Goal: Information Seeking & Learning: Learn about a topic

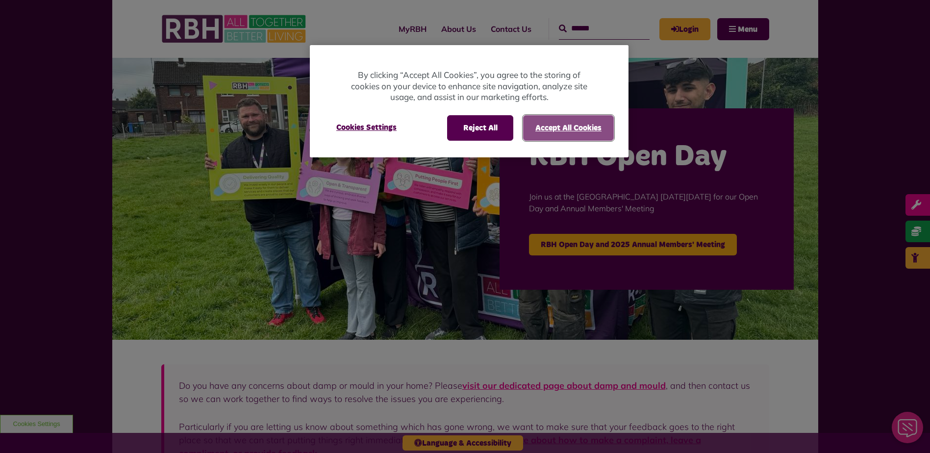
click at [564, 134] on button "Accept All Cookies" at bounding box center [568, 127] width 91 height 25
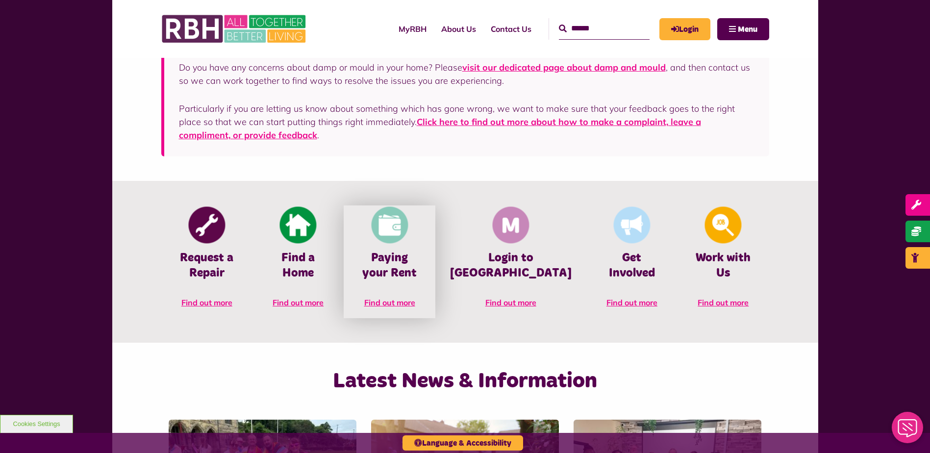
scroll to position [343, 0]
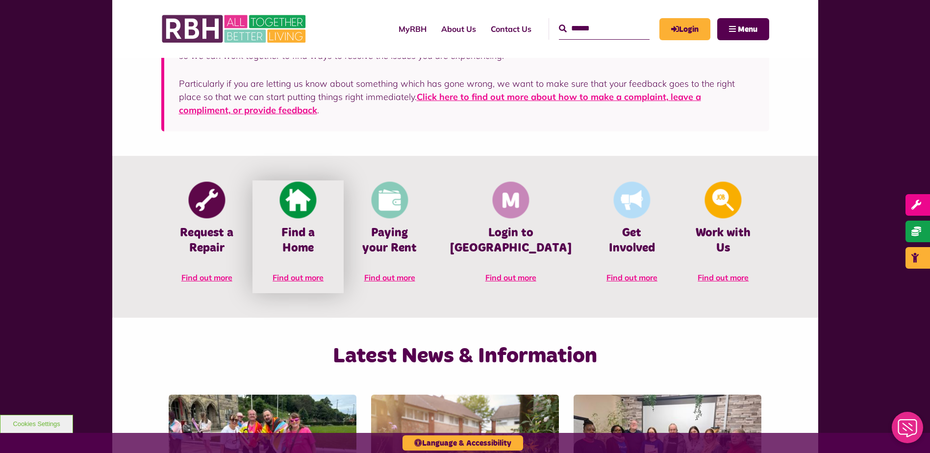
click at [314, 206] on img at bounding box center [298, 200] width 37 height 37
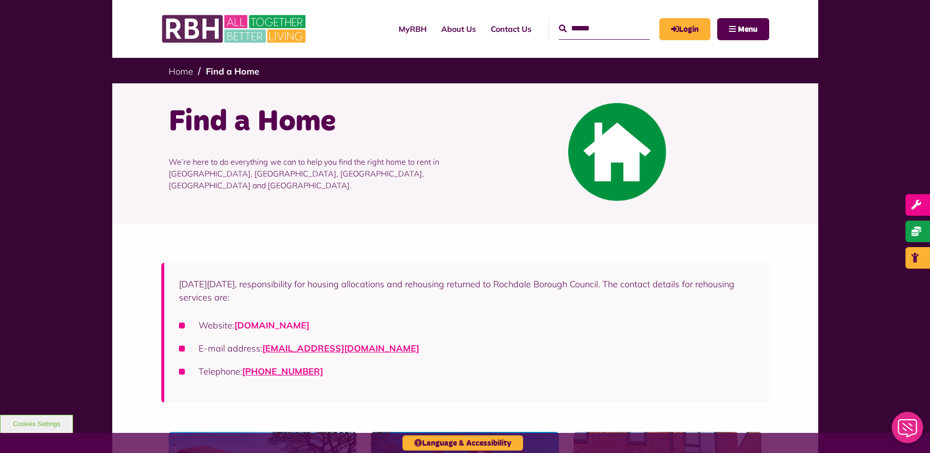
click at [309, 322] on link "rochdalehousingsolutions.co.uk" at bounding box center [271, 325] width 75 height 11
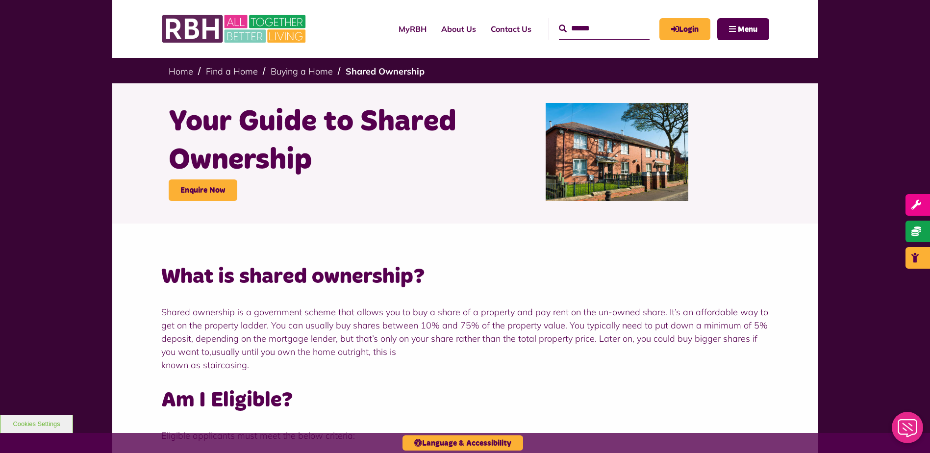
click at [429, 227] on div "What is shared ownership? Shared ownership is a government scheme that allows y…" at bounding box center [465, 417] width 706 height 386
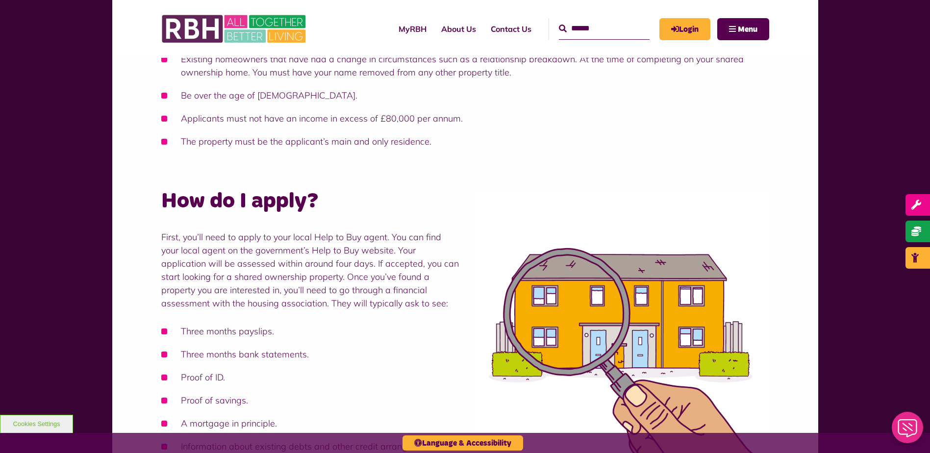
scroll to position [490, 0]
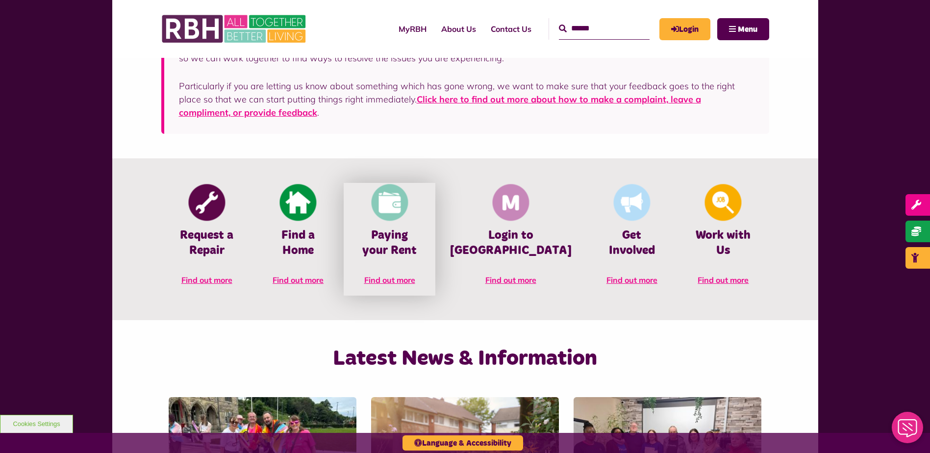
scroll to position [343, 0]
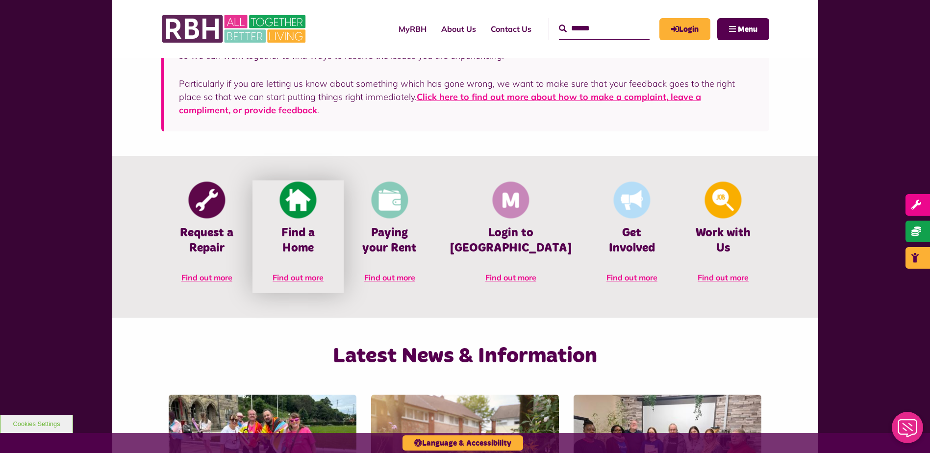
click at [329, 229] on h4 "Find a Home" at bounding box center [298, 241] width 62 height 30
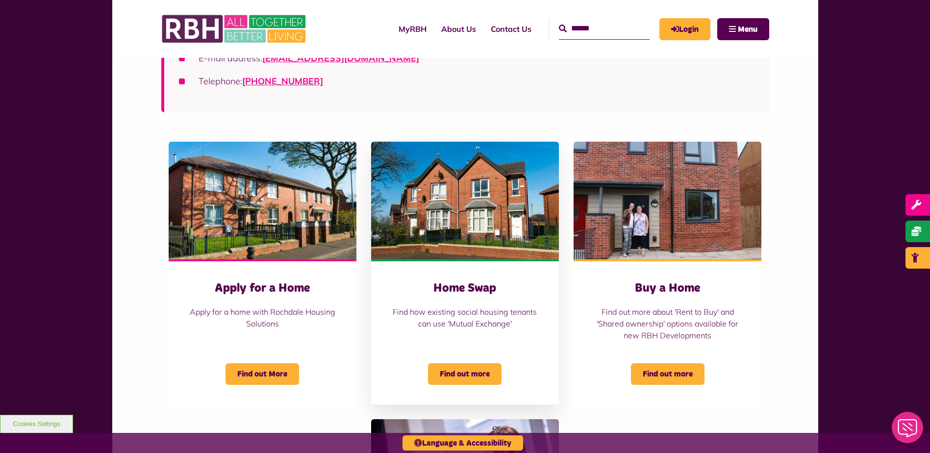
scroll to position [294, 0]
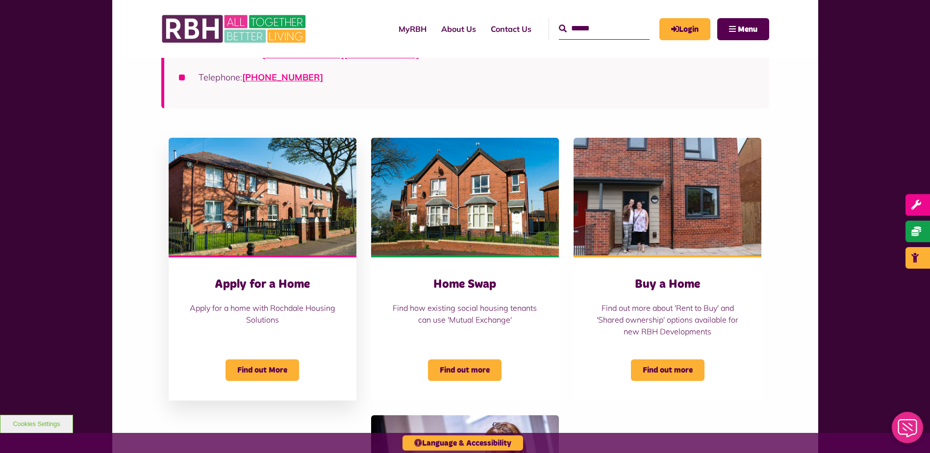
click at [278, 296] on div "Apply for a Home Apply for a home with Rochdale Housing Solutions" at bounding box center [262, 306] width 149 height 58
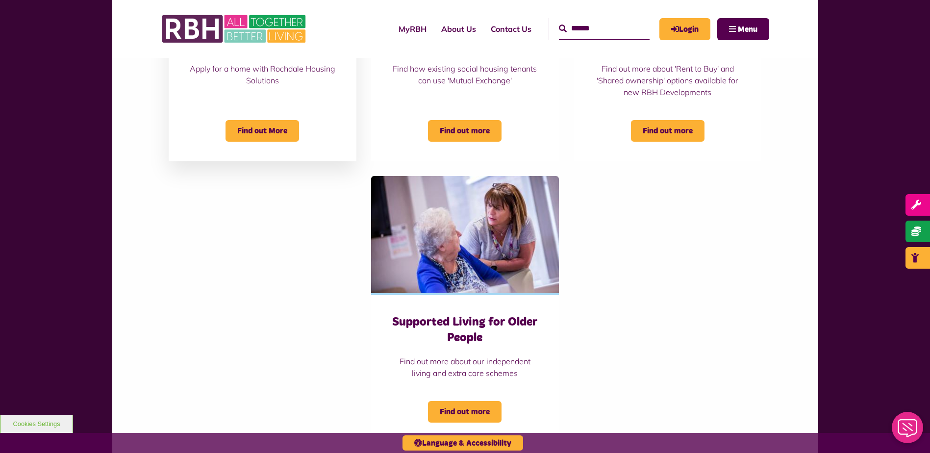
scroll to position [539, 0]
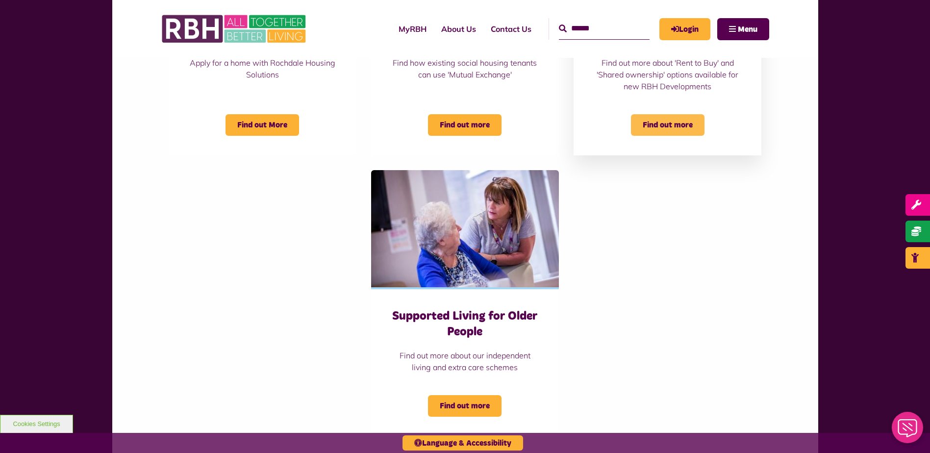
click at [654, 123] on span "Find out more" at bounding box center [668, 125] width 74 height 22
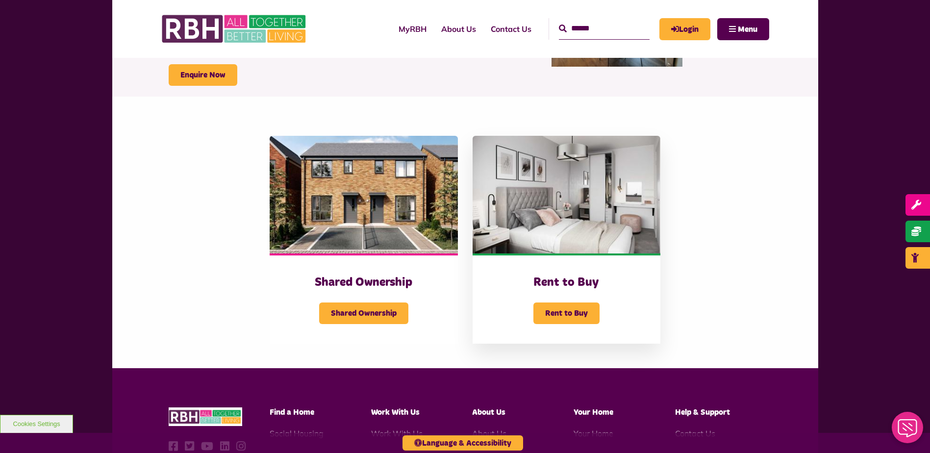
scroll to position [147, 0]
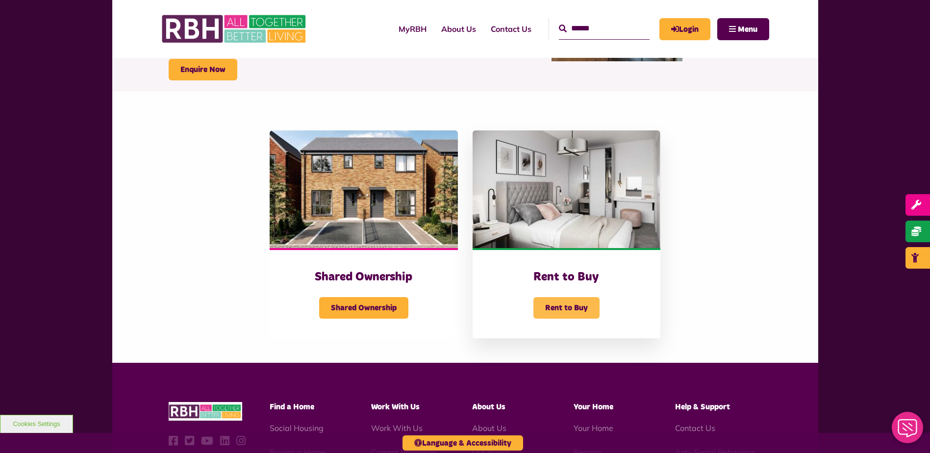
click at [571, 316] on span "Rent to Buy" at bounding box center [566, 308] width 66 height 22
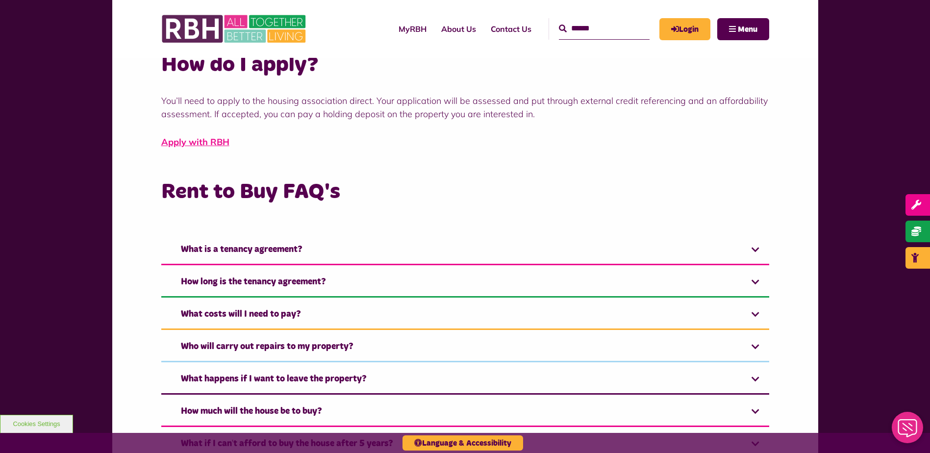
scroll to position [588, 0]
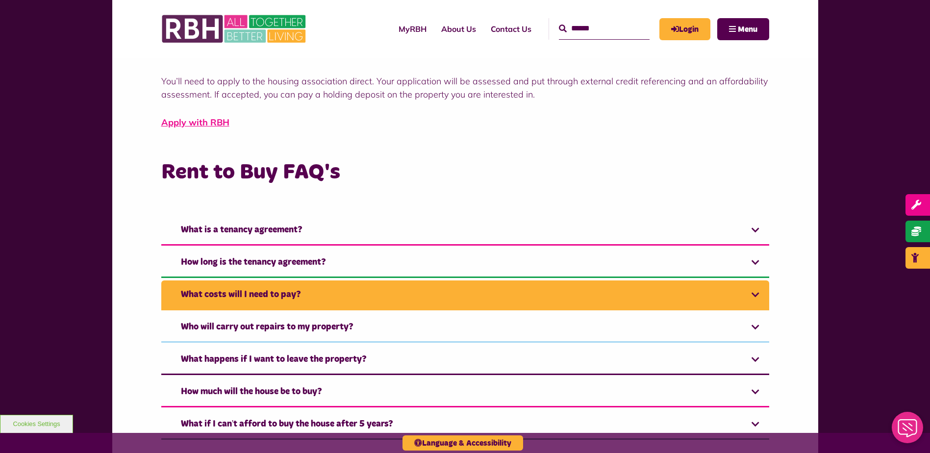
click at [368, 294] on link "What costs will I need to pay?" at bounding box center [465, 295] width 608 height 30
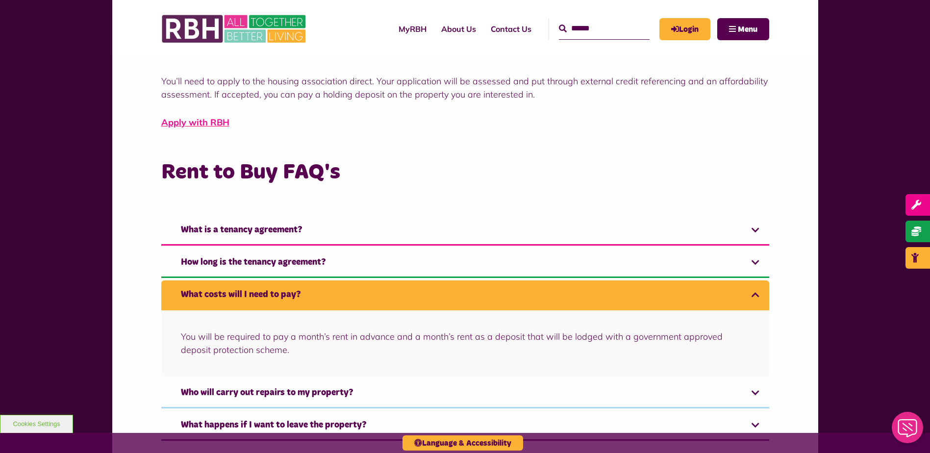
click at [215, 125] on link "Apply with RBH" at bounding box center [195, 122] width 68 height 11
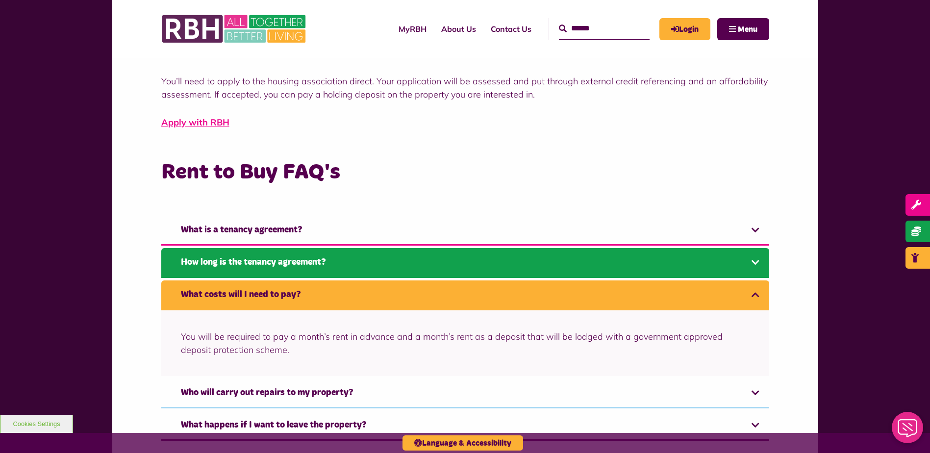
click at [283, 264] on link "How long is the tenancy agreement?" at bounding box center [465, 263] width 608 height 30
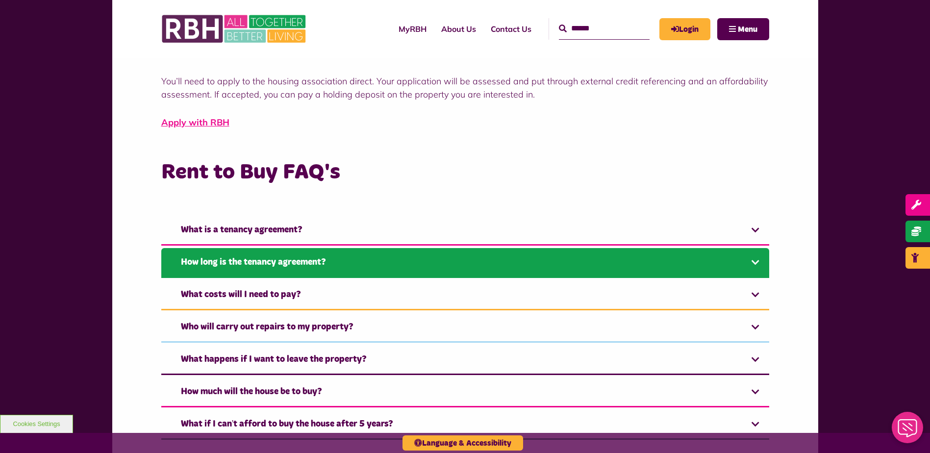
click at [283, 262] on link "How long is the tenancy agreement?" at bounding box center [465, 263] width 608 height 30
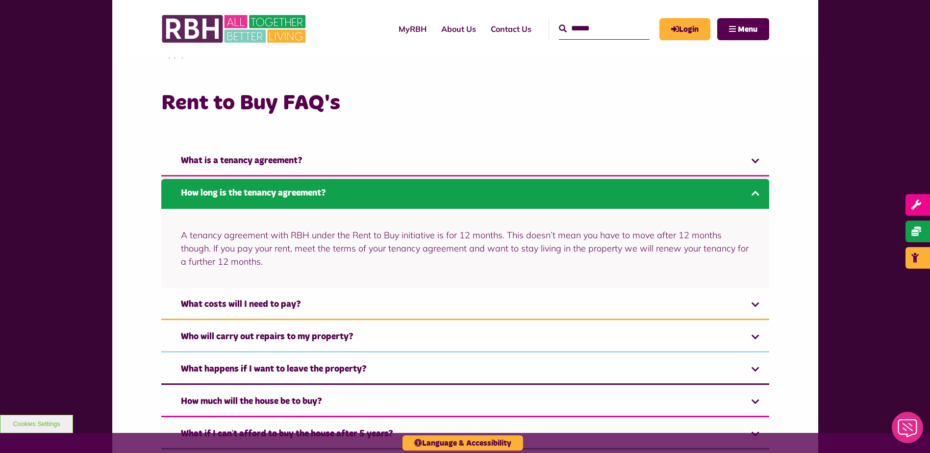
scroll to position [640, 0]
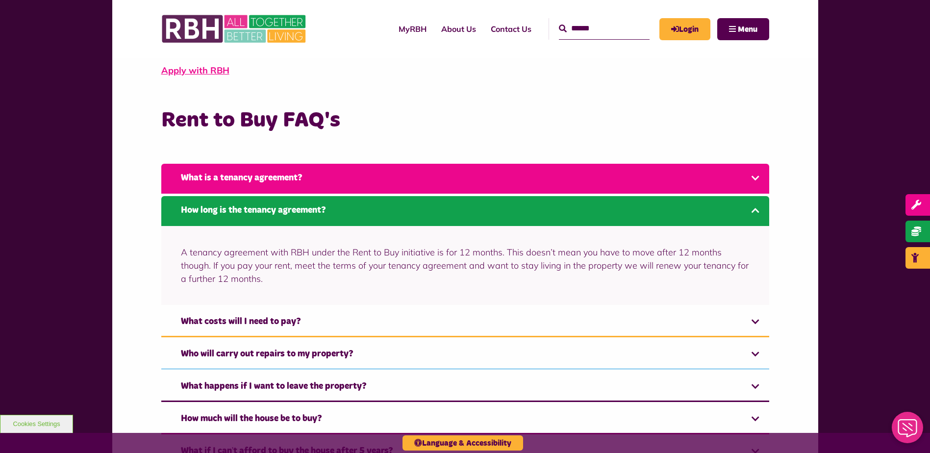
click at [309, 179] on link "What is a tenancy agreement?" at bounding box center [465, 179] width 608 height 30
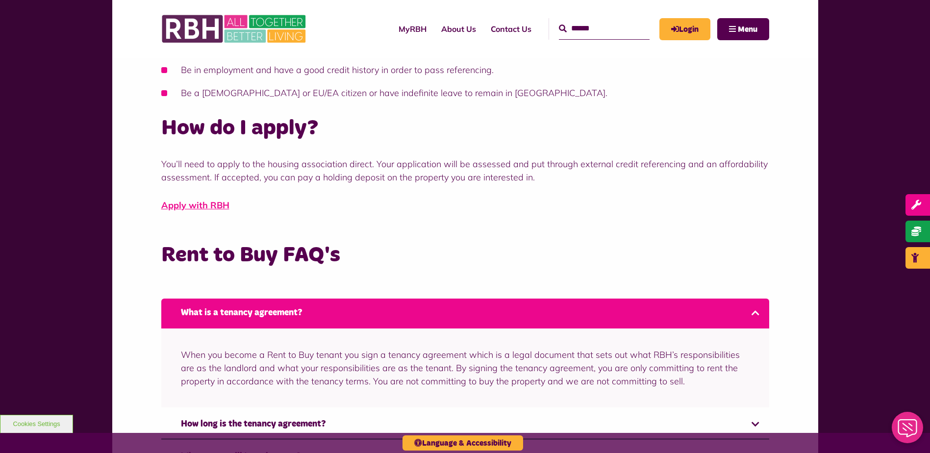
scroll to position [412, 0]
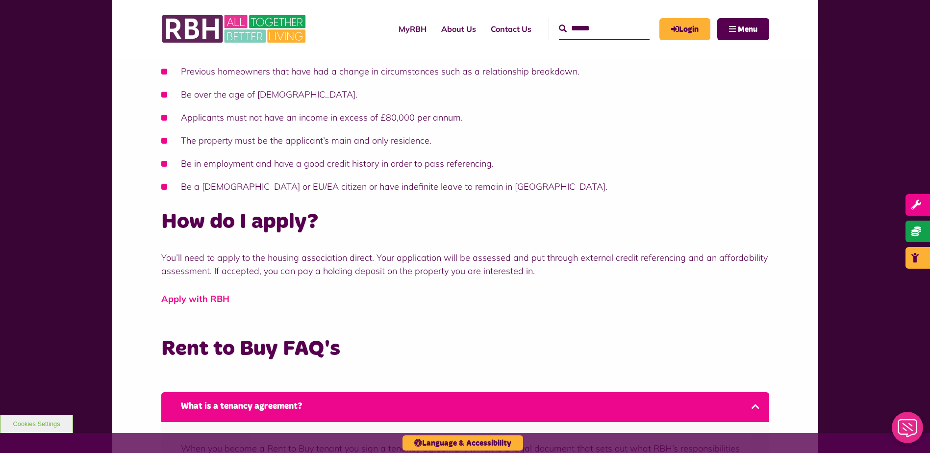
click at [221, 297] on link "Apply with RBH" at bounding box center [195, 298] width 68 height 11
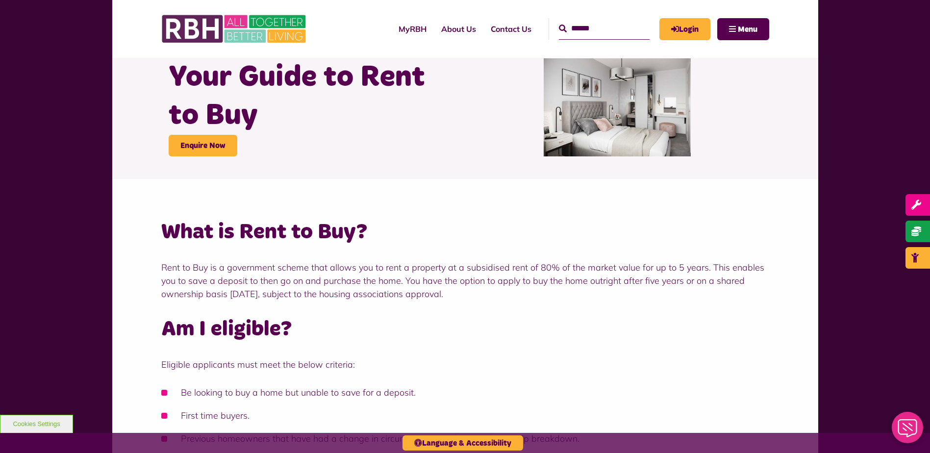
scroll to position [0, 0]
